Goal: Navigation & Orientation: Find specific page/section

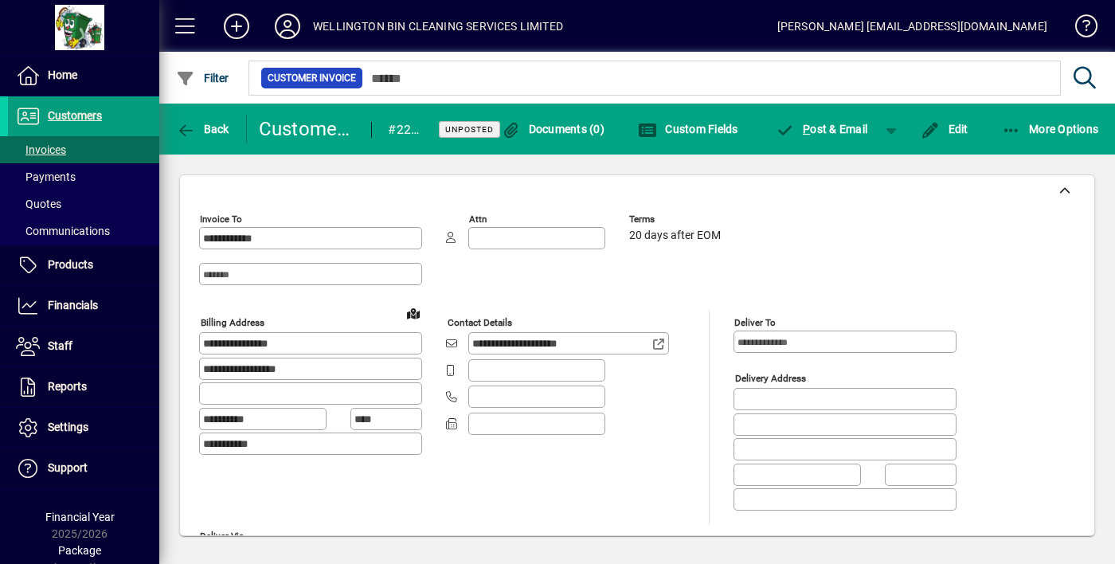
scroll to position [772, 0]
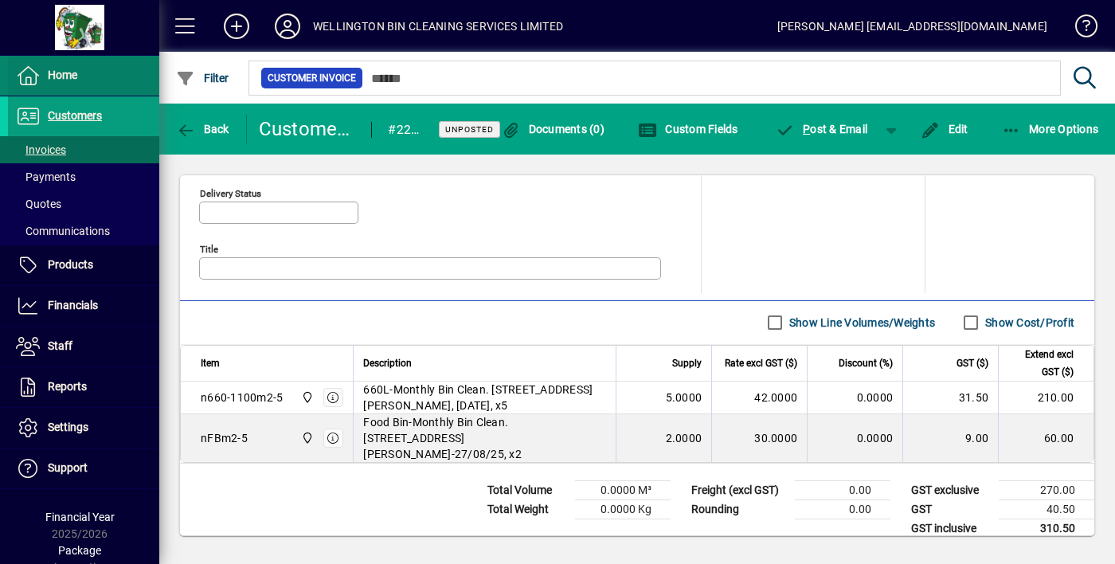
click at [64, 75] on span "Home" at bounding box center [62, 74] width 29 height 13
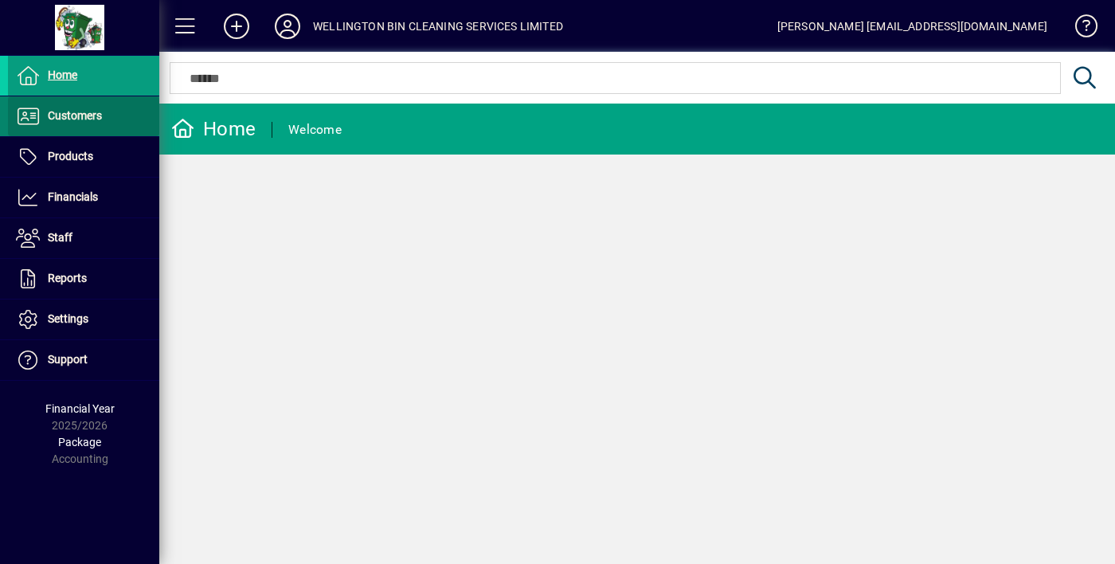
click at [99, 111] on span "Customers" at bounding box center [75, 115] width 54 height 13
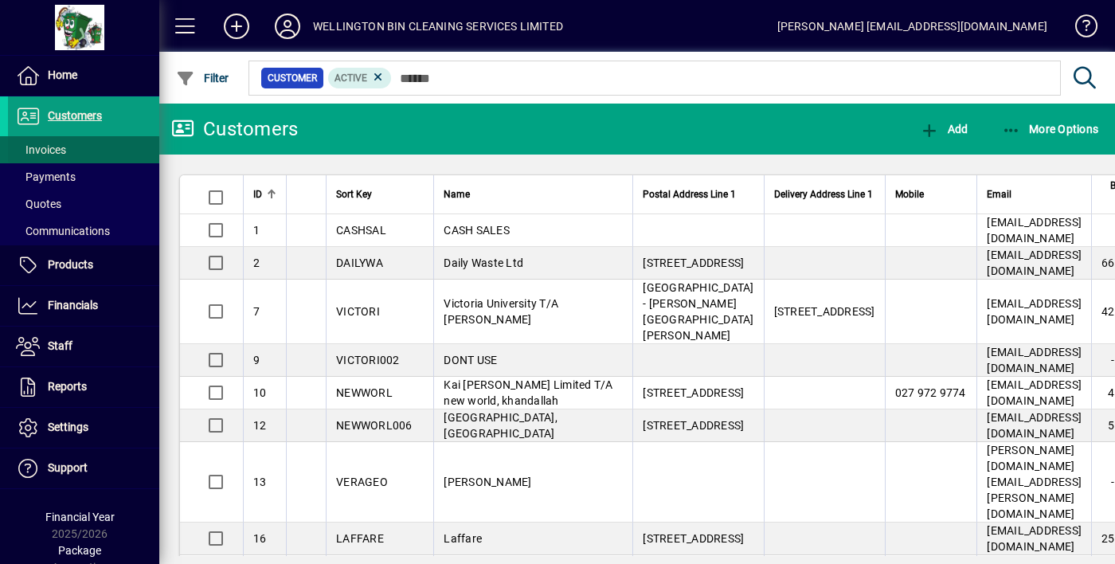
click at [64, 150] on span "Invoices" at bounding box center [41, 149] width 50 height 13
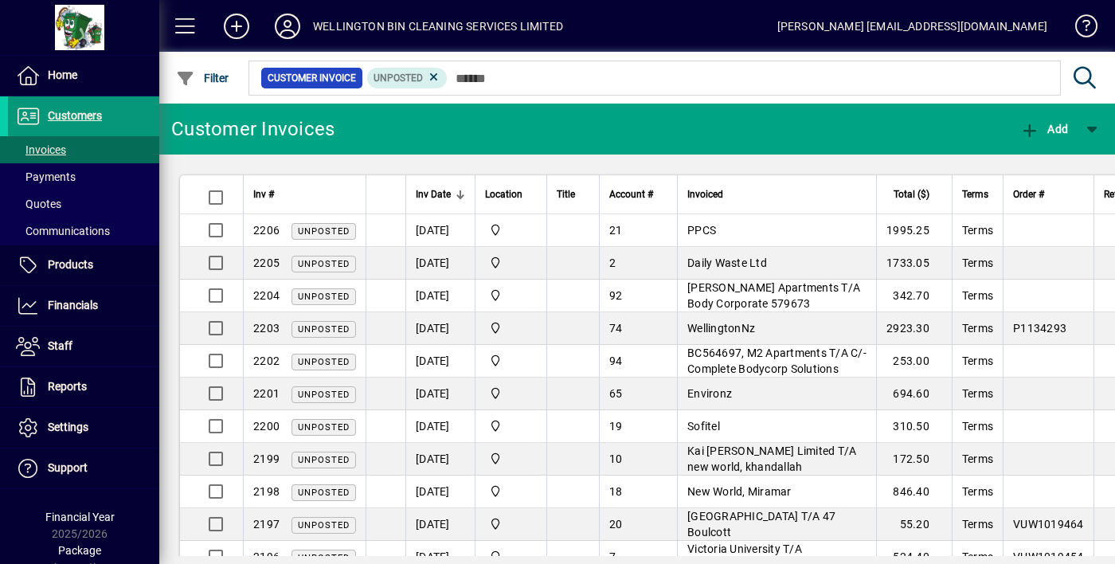
click at [119, 116] on span at bounding box center [83, 116] width 151 height 38
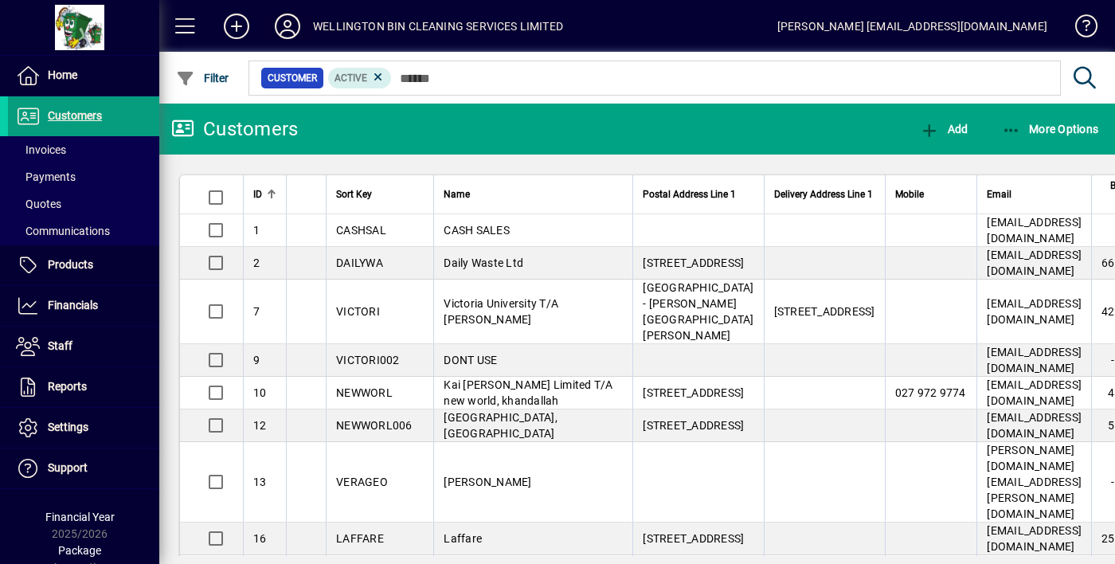
click at [295, 30] on icon at bounding box center [288, 26] width 32 height 25
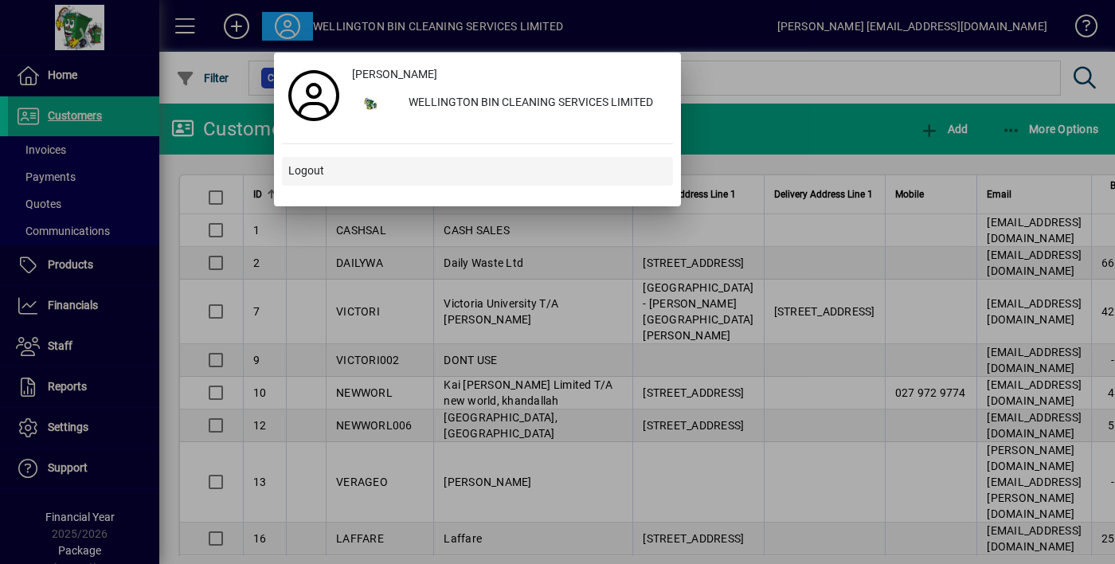
click at [291, 186] on span at bounding box center [477, 171] width 391 height 38
